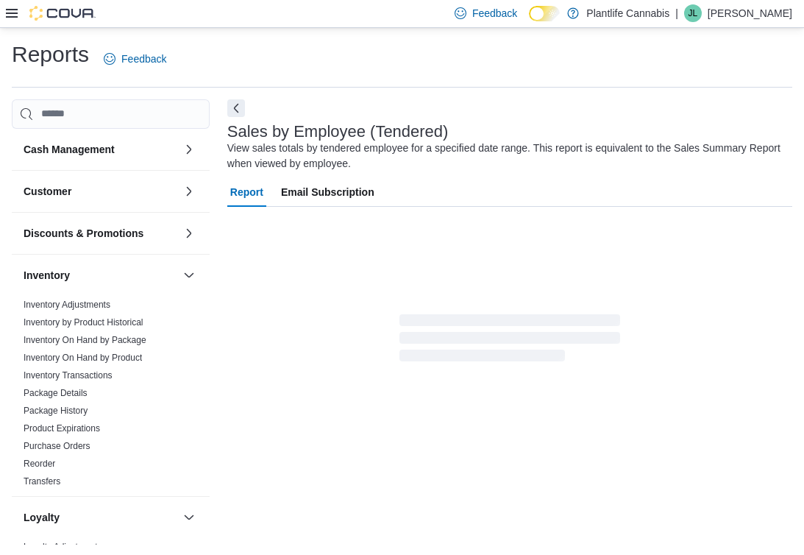
click at [9, 12] on icon at bounding box center [12, 13] width 12 height 12
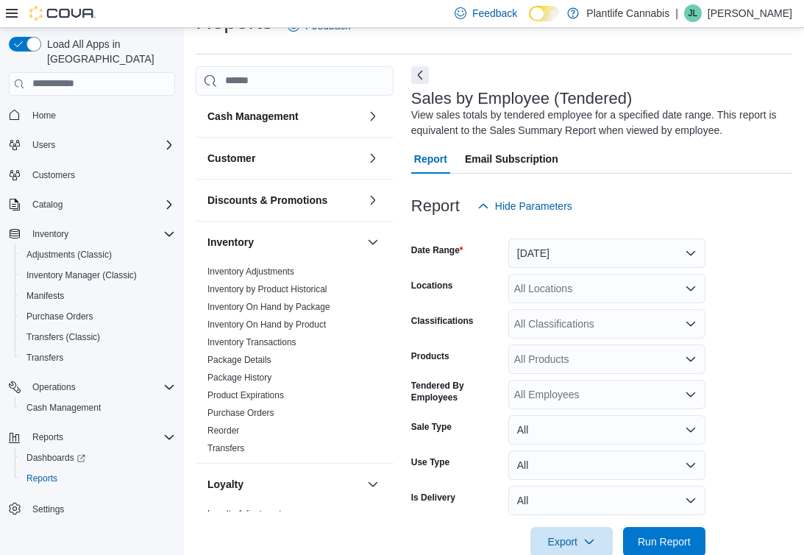
scroll to position [49, 0]
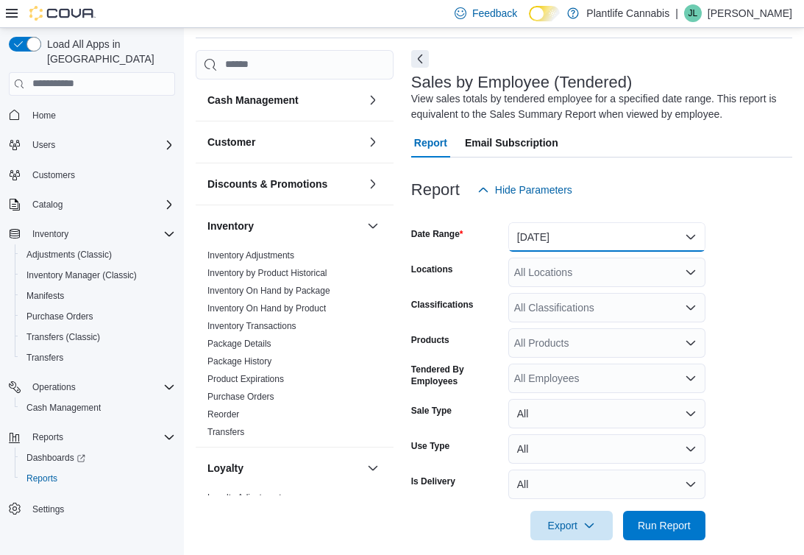
click at [591, 227] on button "[DATE]" at bounding box center [606, 236] width 197 height 29
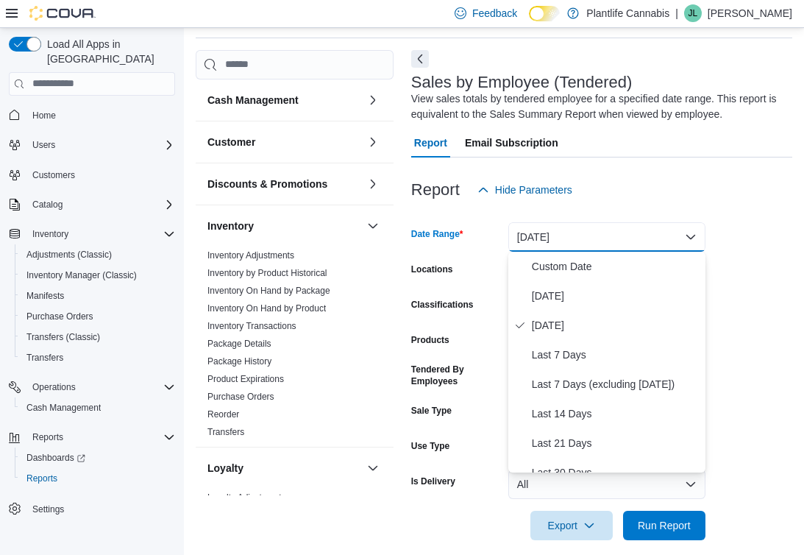
click at [13, 10] on icon at bounding box center [12, 13] width 12 height 12
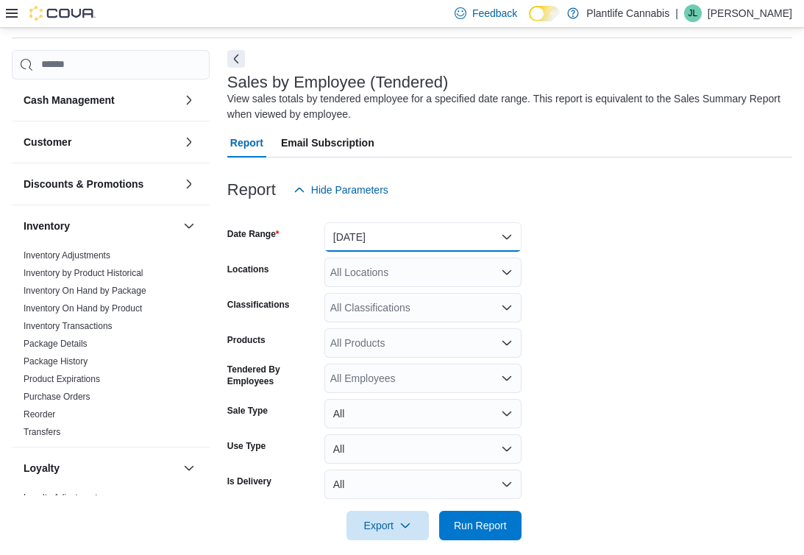
click at [371, 243] on button "[DATE]" at bounding box center [422, 236] width 197 height 29
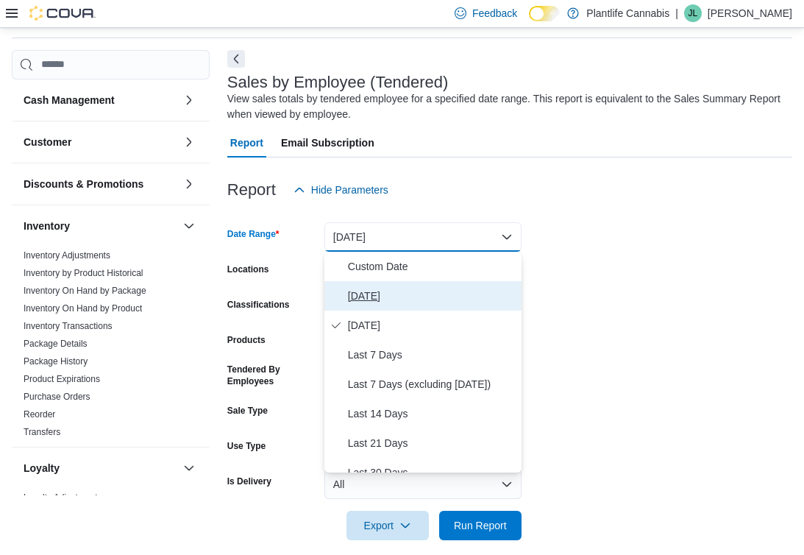
click at [377, 287] on span "[DATE]" at bounding box center [432, 296] width 168 height 18
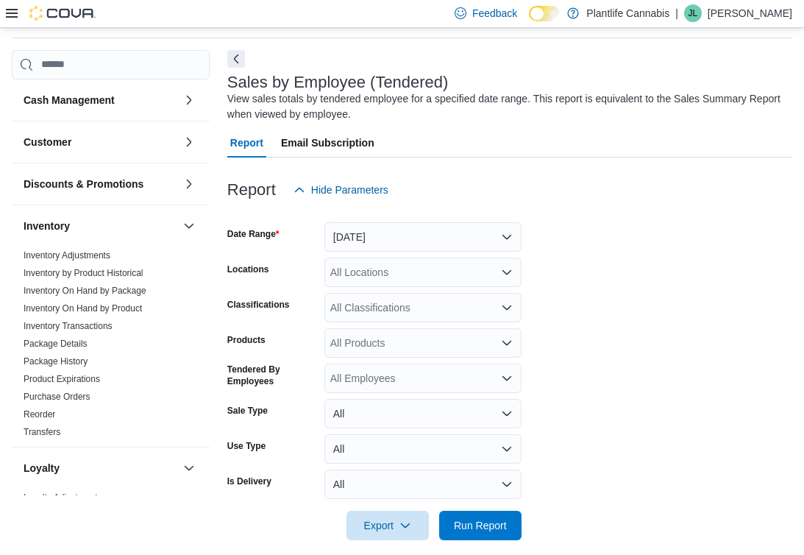
click at [385, 271] on div "All Locations" at bounding box center [422, 271] width 197 height 29
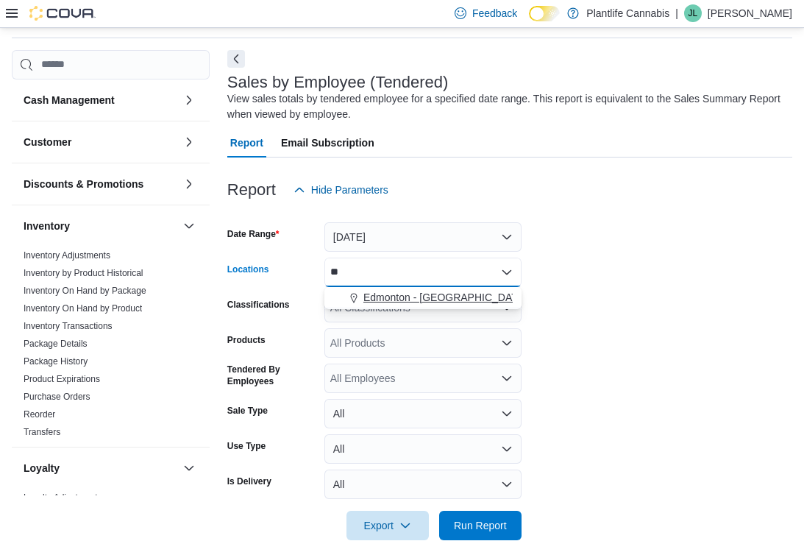
type input "**"
click at [410, 293] on span "Edmonton - [GEOGRAPHIC_DATA] Currents" at bounding box center [466, 297] width 206 height 15
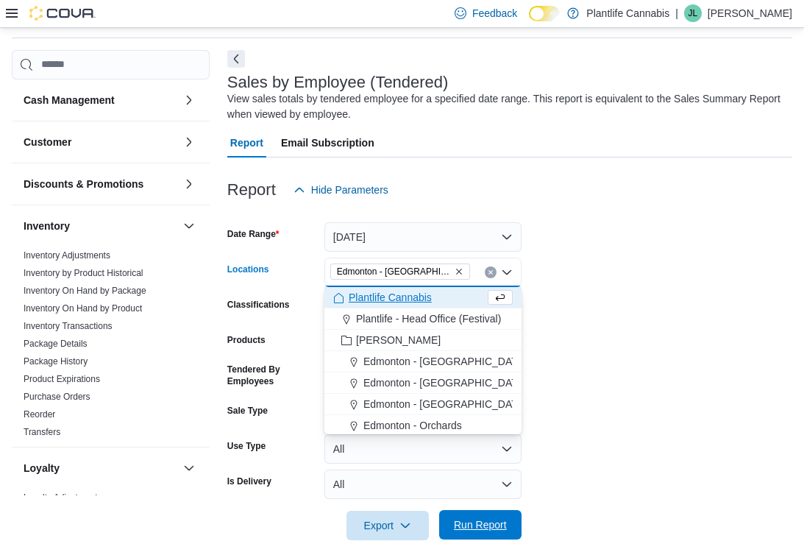
click at [514, 523] on button "Run Report" at bounding box center [480, 524] width 82 height 29
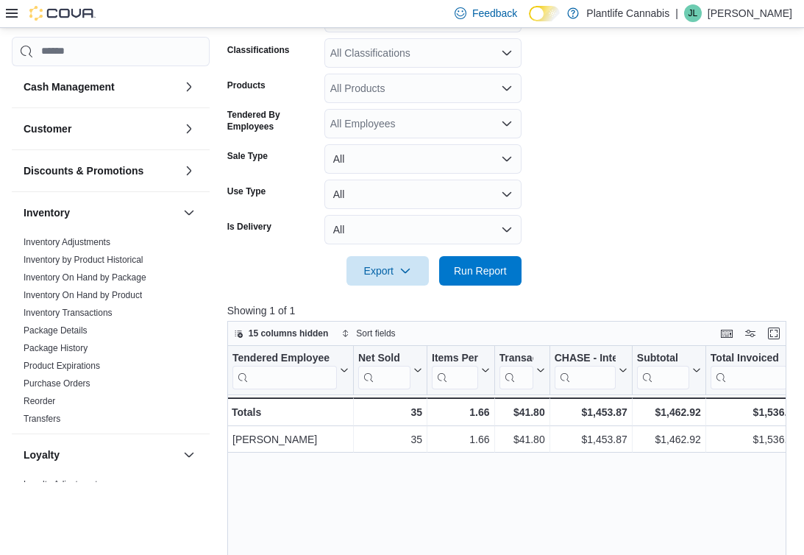
scroll to position [302, 0]
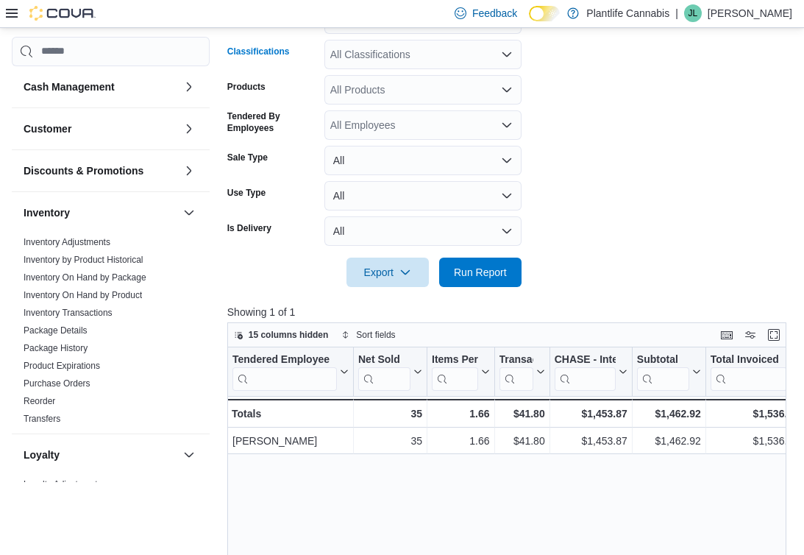
click at [431, 57] on div "All Classifications" at bounding box center [422, 54] width 197 height 29
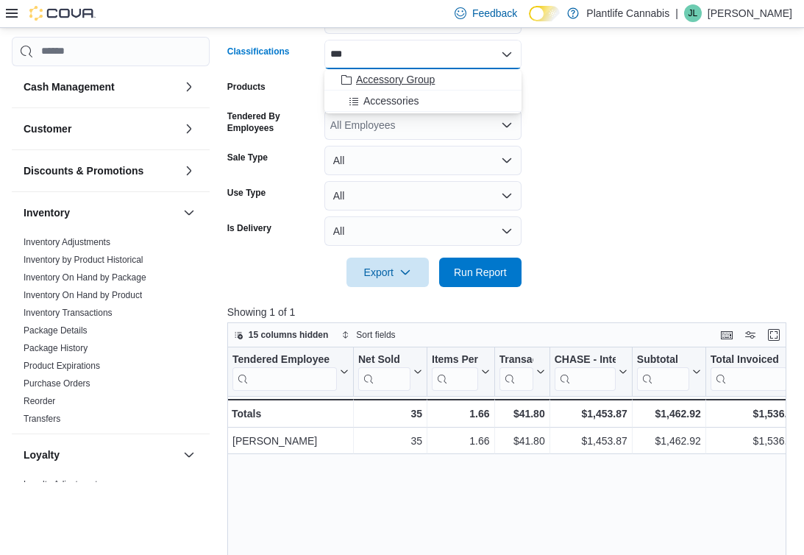
type input "***"
click at [444, 72] on div "Accessory Group" at bounding box center [422, 79] width 179 height 15
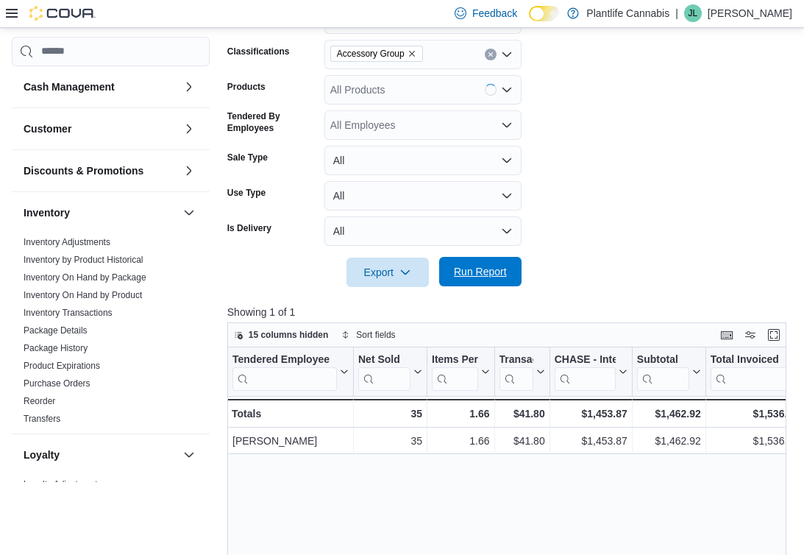
click at [512, 282] on span "Run Report" at bounding box center [480, 271] width 65 height 29
